Goal: Transaction & Acquisition: Purchase product/service

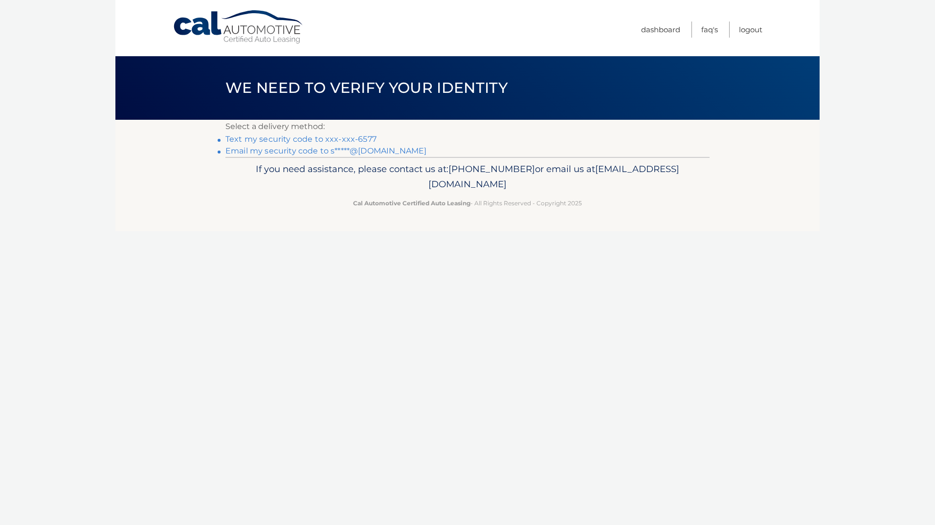
click at [351, 138] on link "Text my security code to xxx-xxx-6577" at bounding box center [300, 138] width 151 height 9
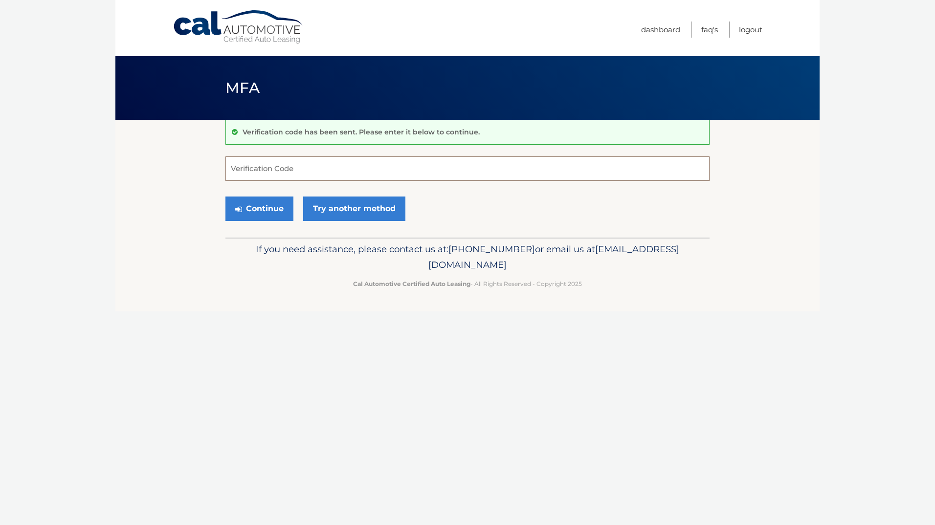
click at [336, 162] on input "Verification Code" at bounding box center [467, 168] width 484 height 24
click at [296, 165] on input "Verification Code" at bounding box center [467, 168] width 484 height 24
type input "577509"
click at [263, 212] on button "Continue" at bounding box center [259, 208] width 68 height 24
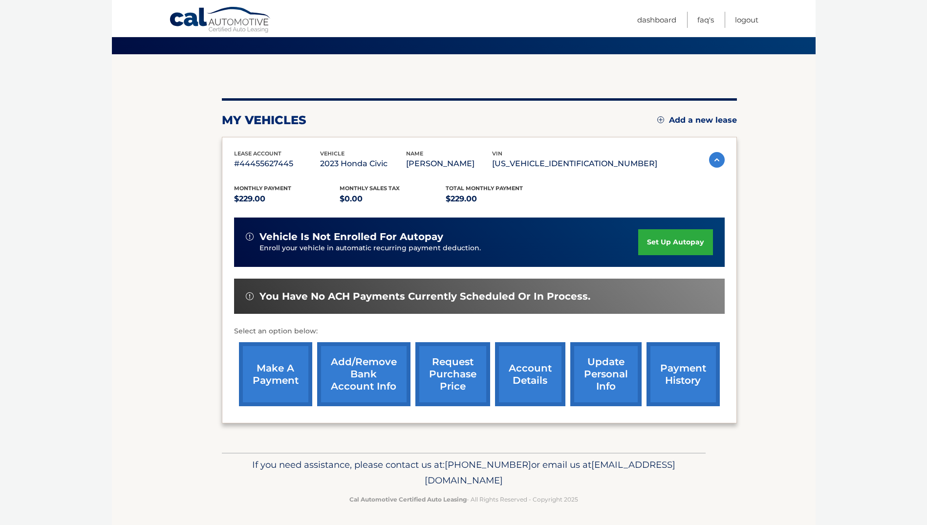
scroll to position [67, 0]
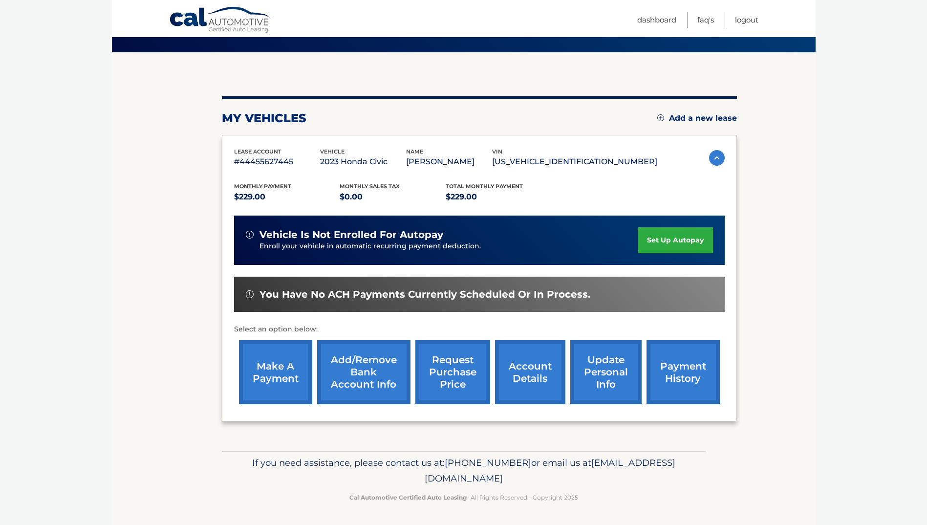
click at [282, 360] on link "make a payment" at bounding box center [275, 372] width 73 height 64
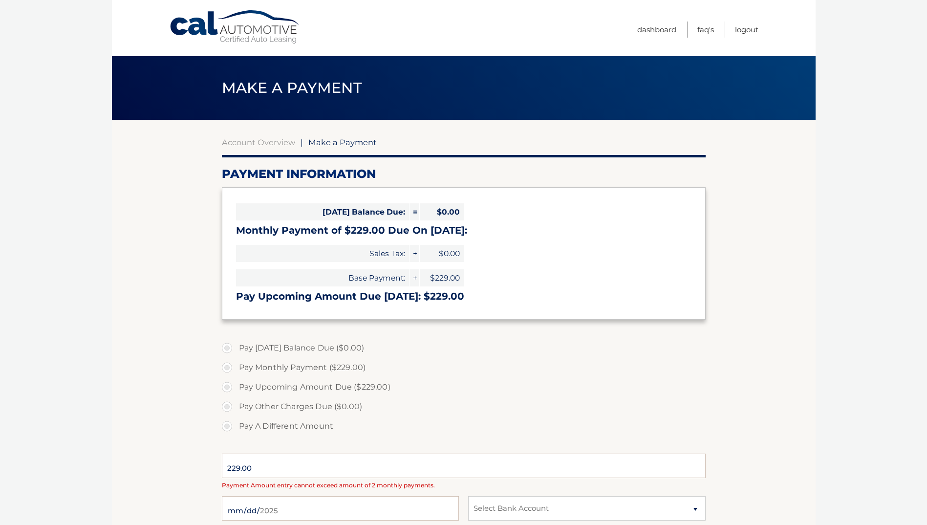
select select "YThjYTNmNGQtMzRkOS00M2VhLWFhMmYtZjZhYWFhOGRkMDlk"
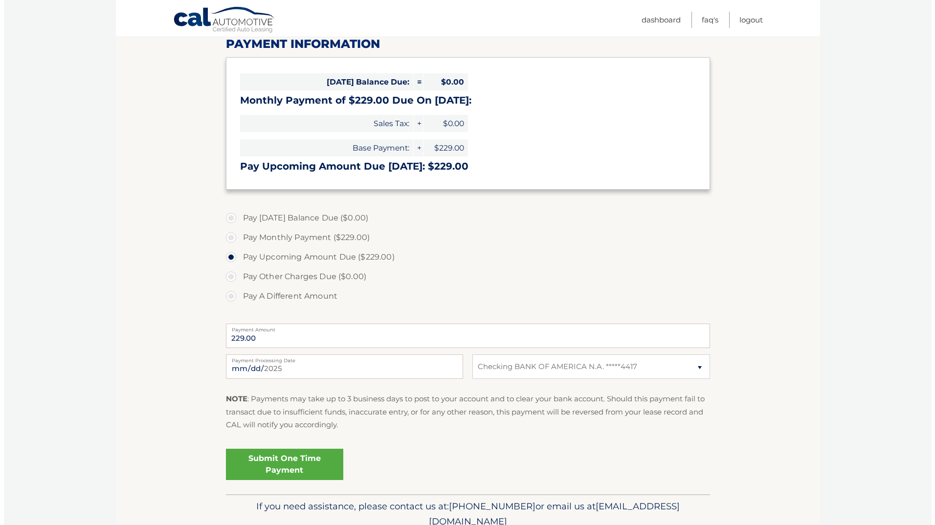
scroll to position [147, 0]
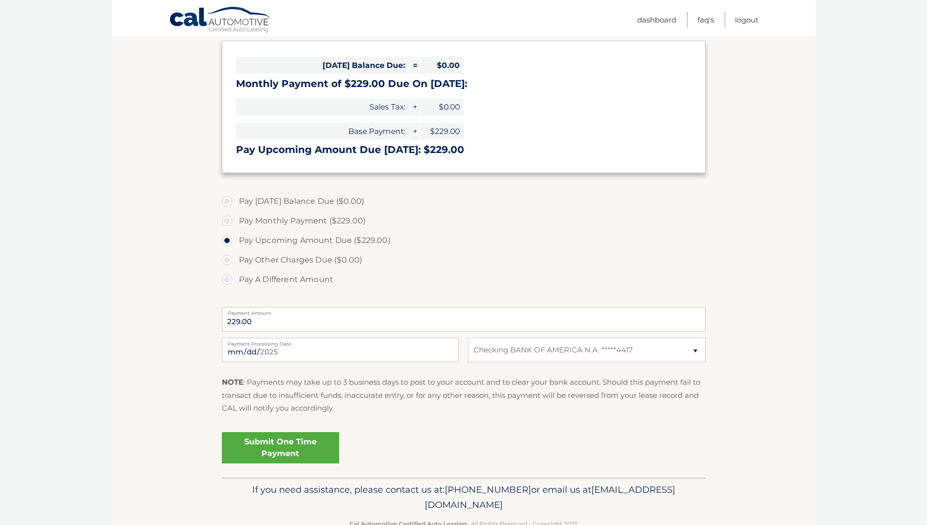
click at [283, 445] on link "Submit One Time Payment" at bounding box center [280, 447] width 117 height 31
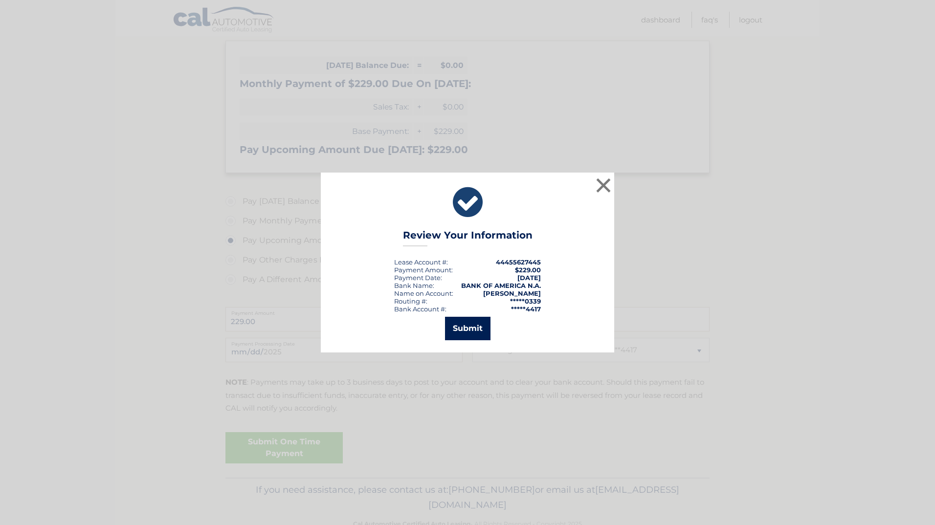
click at [476, 326] on button "Submit" at bounding box center [467, 328] width 45 height 23
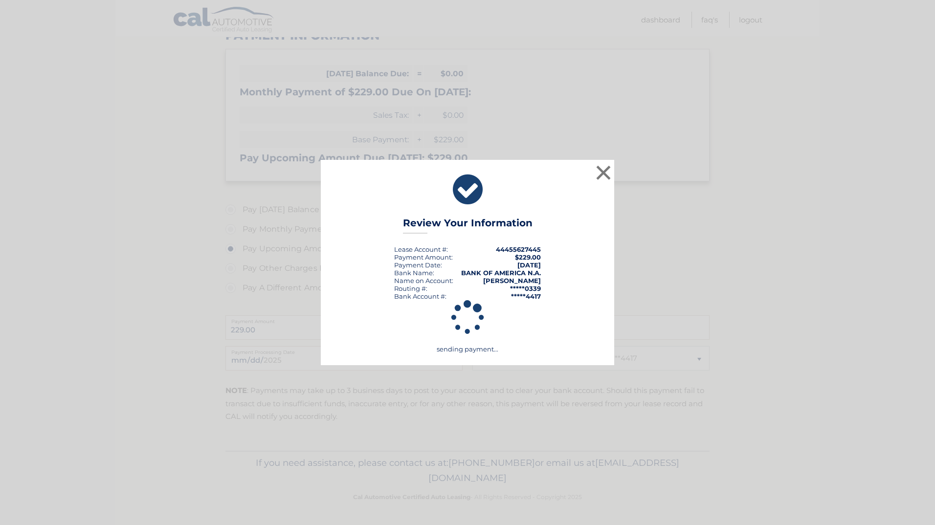
scroll to position [138, 0]
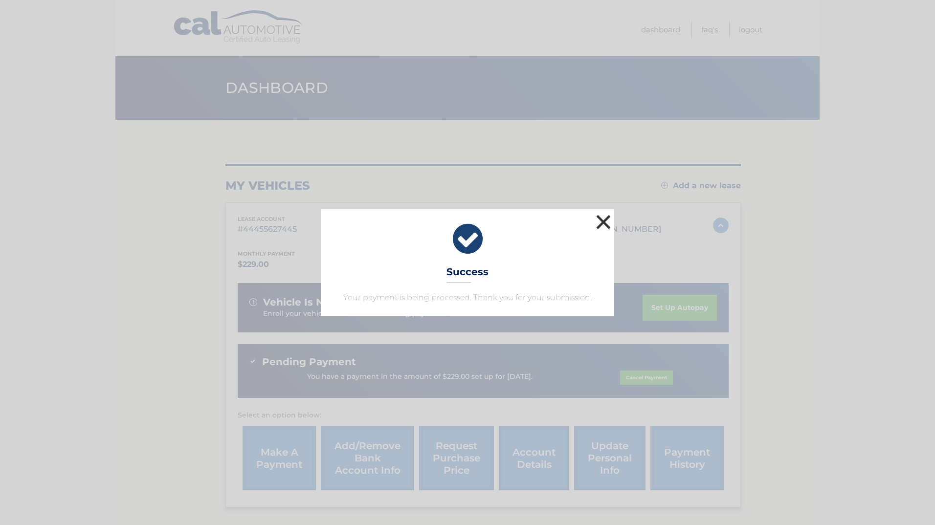
click at [597, 218] on button "×" at bounding box center [603, 222] width 20 height 20
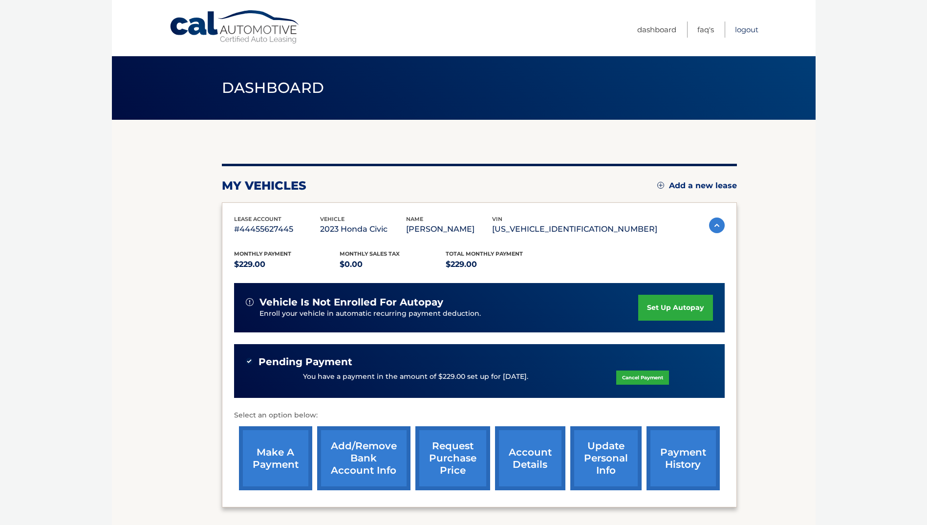
click at [744, 27] on link "Logout" at bounding box center [746, 30] width 23 height 16
